Goal: Navigation & Orientation: Find specific page/section

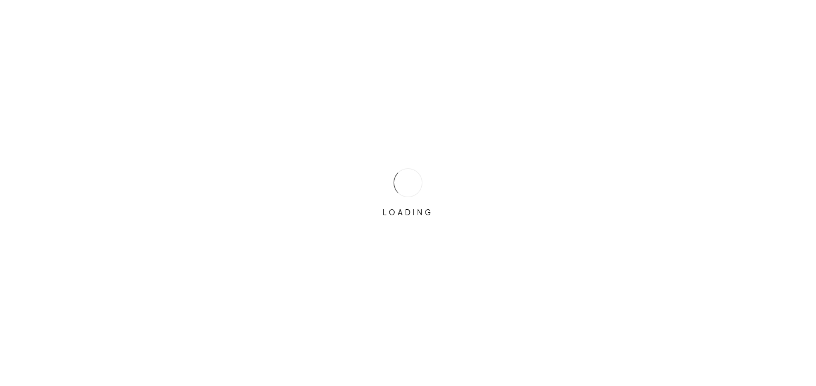
click at [404, 260] on div "LOADING" at bounding box center [408, 193] width 816 height 386
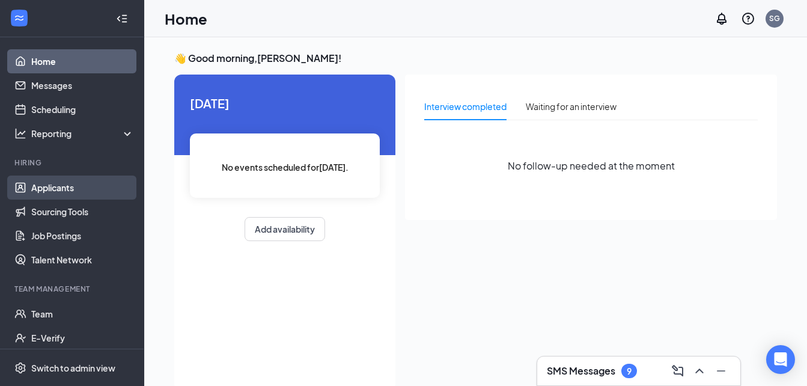
click at [67, 188] on link "Applicants" at bounding box center [82, 187] width 103 height 24
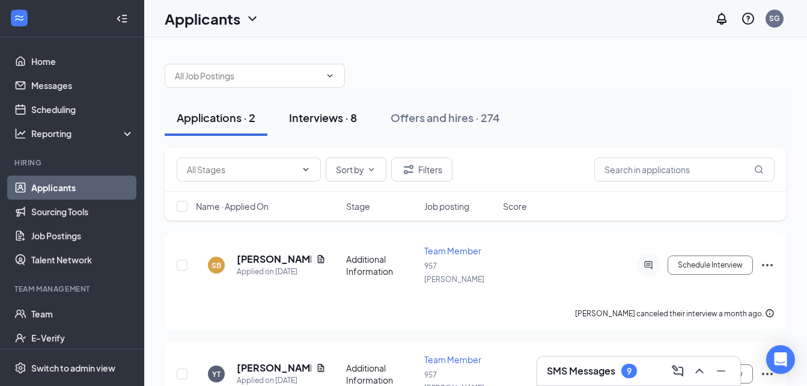
click at [336, 120] on div "Interviews · 8" at bounding box center [323, 117] width 68 height 15
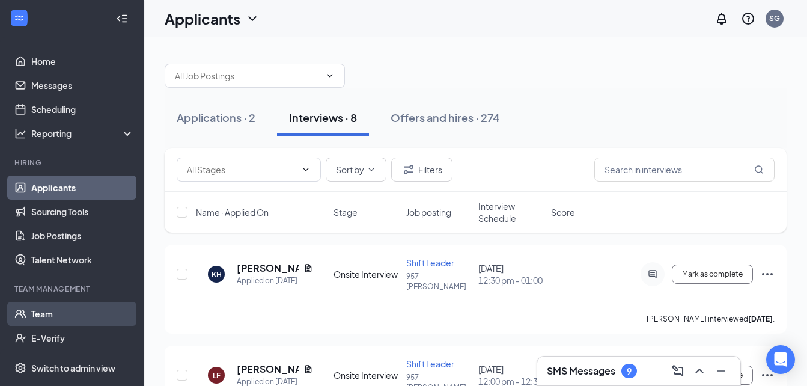
click at [42, 315] on link "Team" at bounding box center [82, 314] width 103 height 24
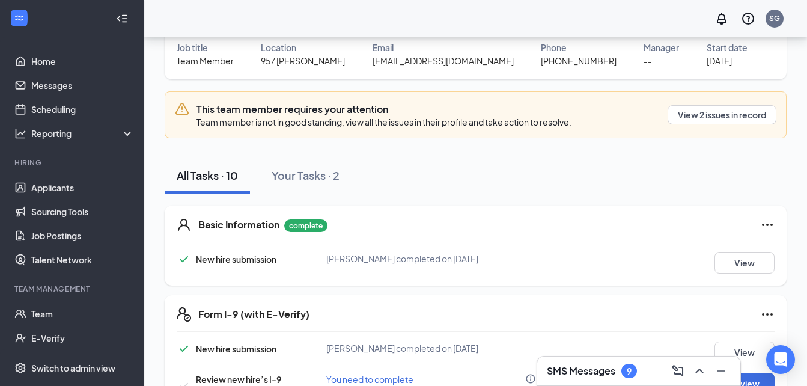
scroll to position [106, 0]
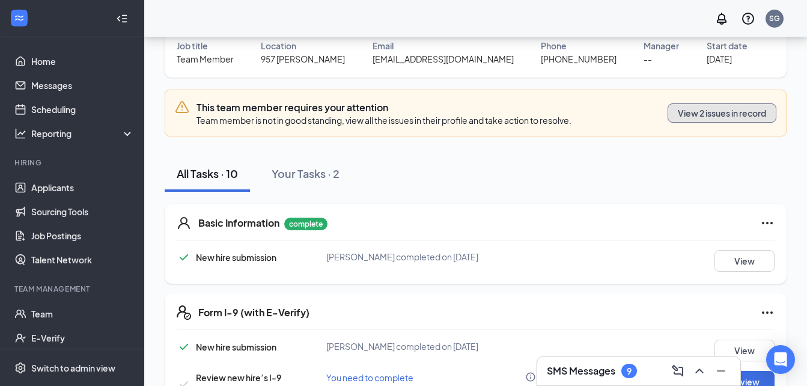
click at [733, 115] on button "View 2 issues in record" at bounding box center [721, 112] width 109 height 19
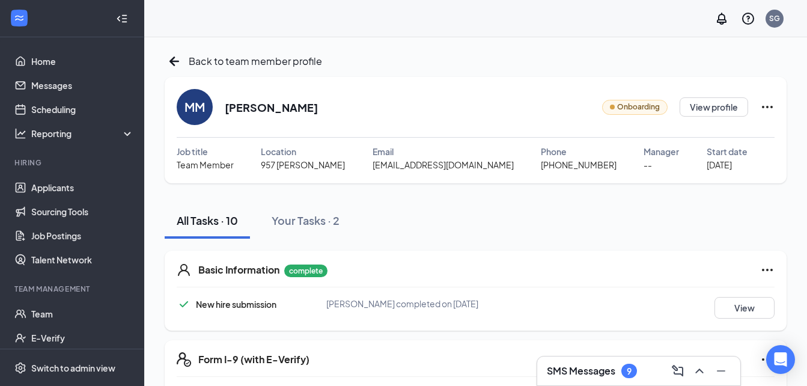
click at [765, 105] on icon "Ellipses" at bounding box center [767, 107] width 14 height 14
click at [663, 149] on ul "Share onboarding link Change process Stop process" at bounding box center [714, 161] width 186 height 89
drag, startPoint x: 637, startPoint y: 166, endPoint x: 422, endPoint y: 56, distance: 240.7
click at [422, 56] on div "Back to team member profile" at bounding box center [476, 61] width 622 height 19
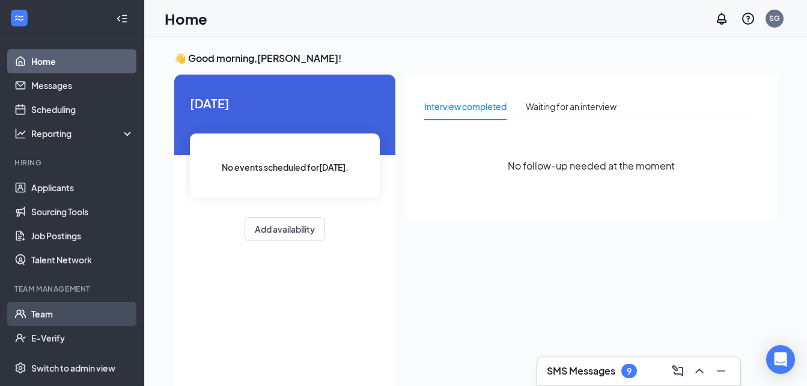
click at [31, 311] on link "Team" at bounding box center [82, 314] width 103 height 24
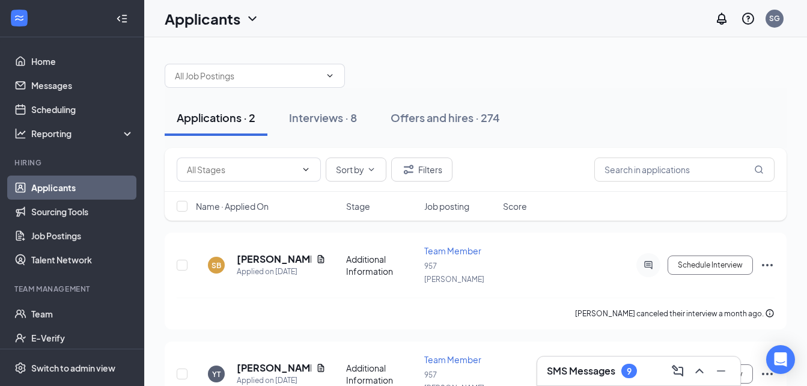
click at [239, 115] on div "Applications · 2" at bounding box center [216, 117] width 79 height 15
